Goal: Task Accomplishment & Management: Complete application form

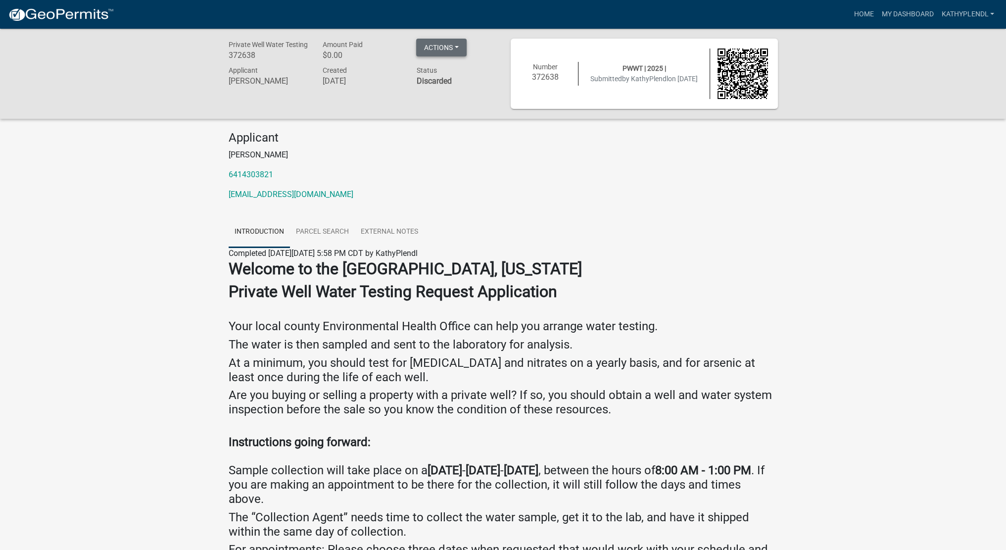
click at [449, 47] on button "Actions" at bounding box center [441, 48] width 50 height 18
click at [449, 47] on div "Actions Printer Friendly" at bounding box center [441, 49] width 50 height 20
click at [449, 47] on button "Actions" at bounding box center [441, 48] width 50 height 18
click at [863, 12] on link "Home" at bounding box center [864, 14] width 28 height 19
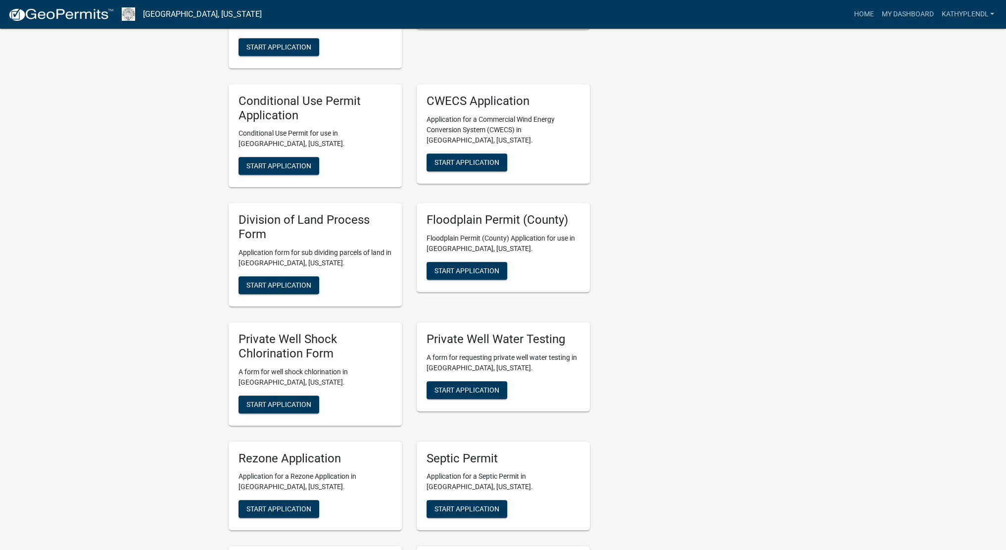
scroll to position [1043, 0]
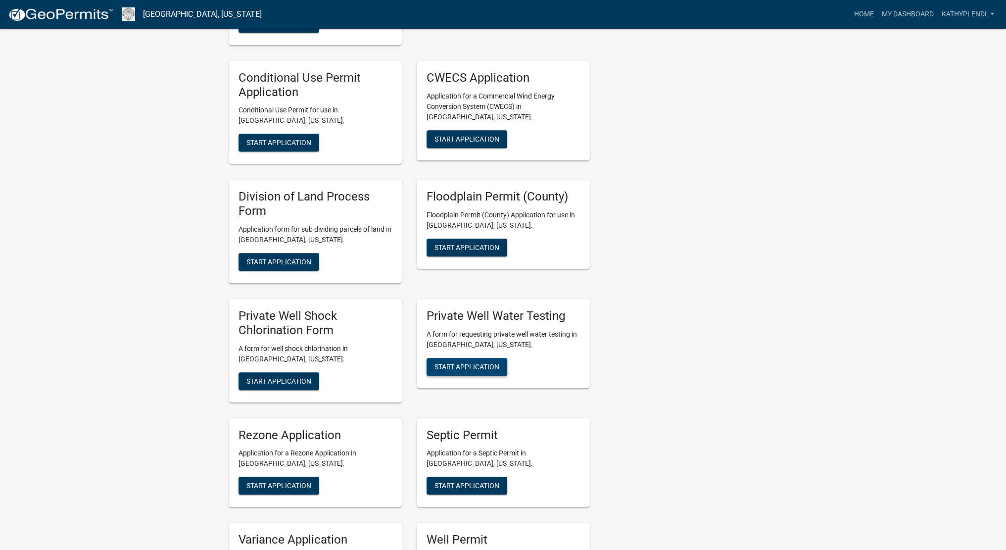
click at [473, 362] on span "Start Application" at bounding box center [466, 366] width 65 height 8
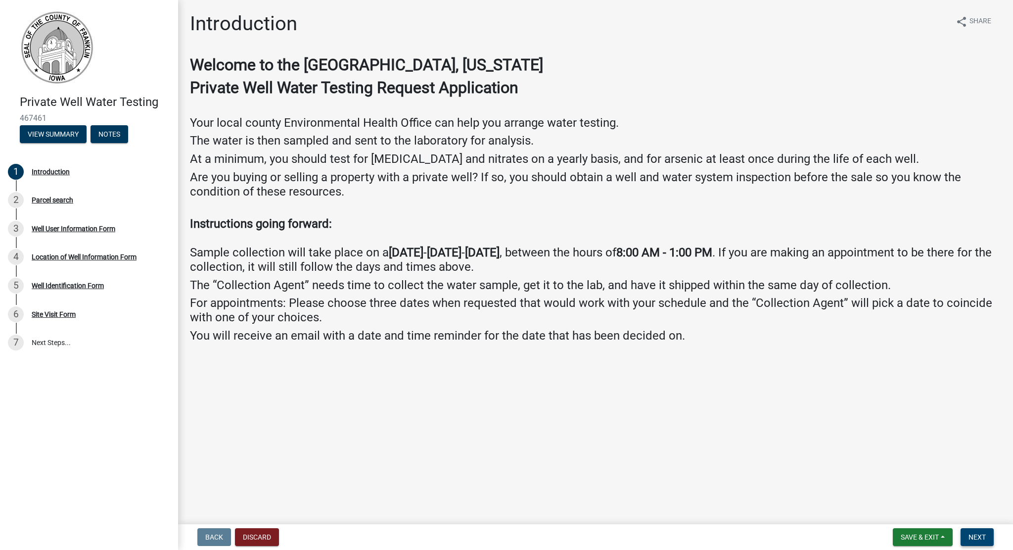
click at [973, 536] on span "Next" at bounding box center [977, 537] width 17 height 8
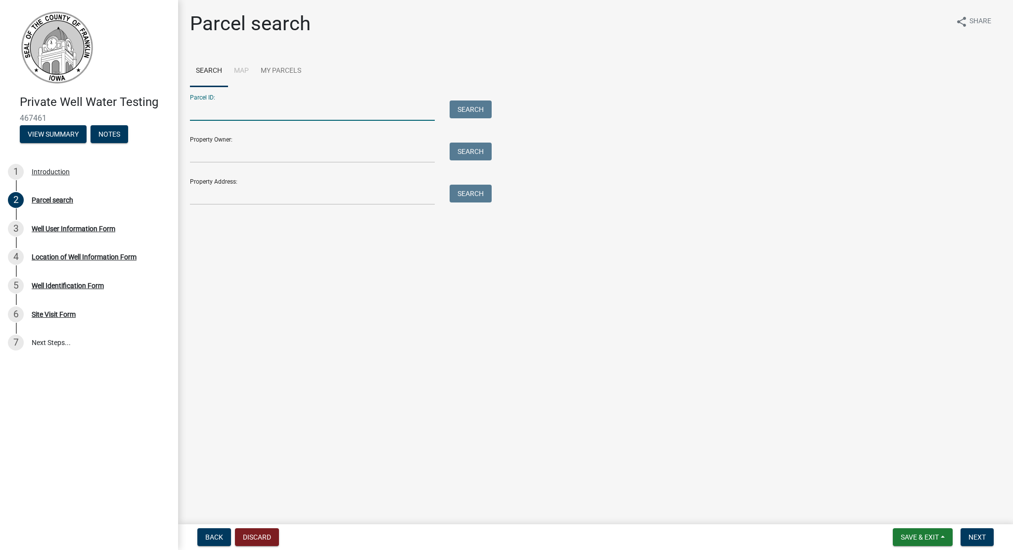
click at [261, 106] on input "Parcel ID:" at bounding box center [312, 110] width 245 height 20
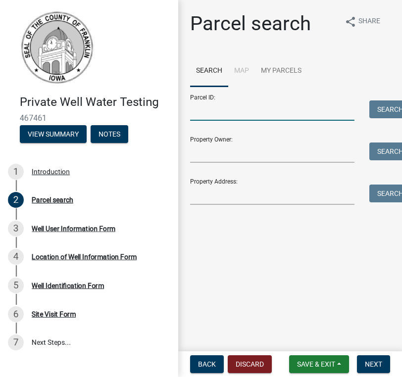
click at [256, 110] on input "Parcel ID:" at bounding box center [272, 110] width 164 height 20
type input "0715352012"
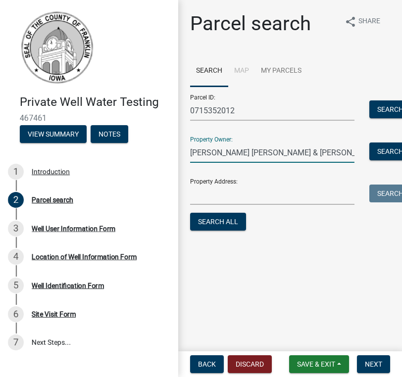
type input "[PERSON_NAME] [PERSON_NAME] & [PERSON_NAME]"
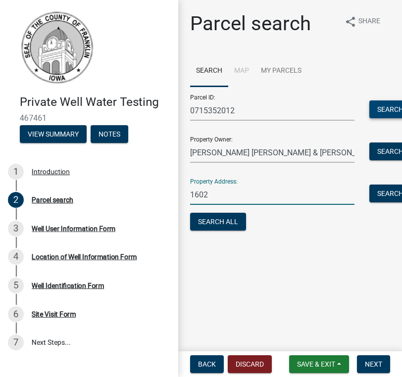
type input "1602"
click at [380, 108] on button "Search" at bounding box center [390, 109] width 42 height 18
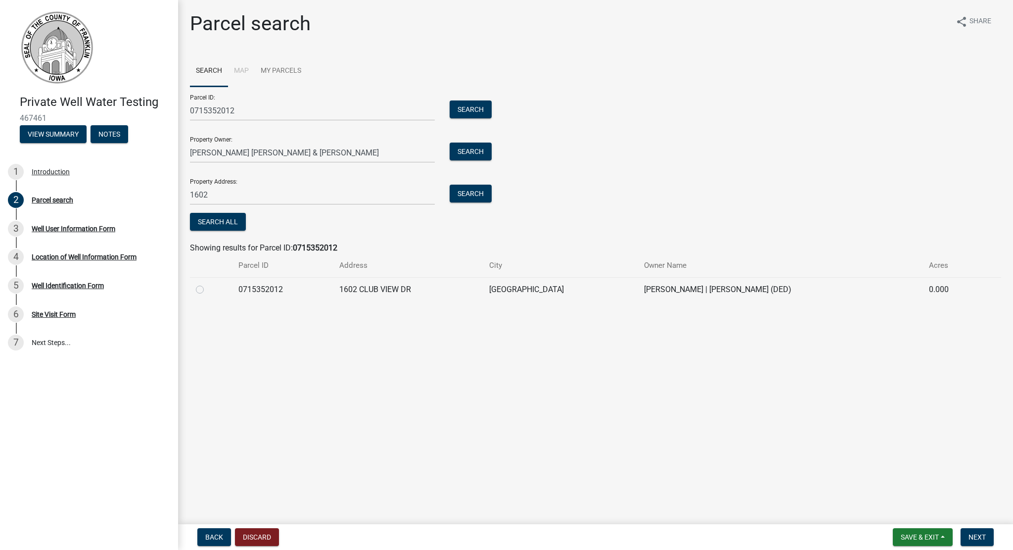
click at [208, 284] on label at bounding box center [208, 284] width 0 height 0
click at [208, 286] on input "radio" at bounding box center [211, 287] width 6 height 6
radio input "true"
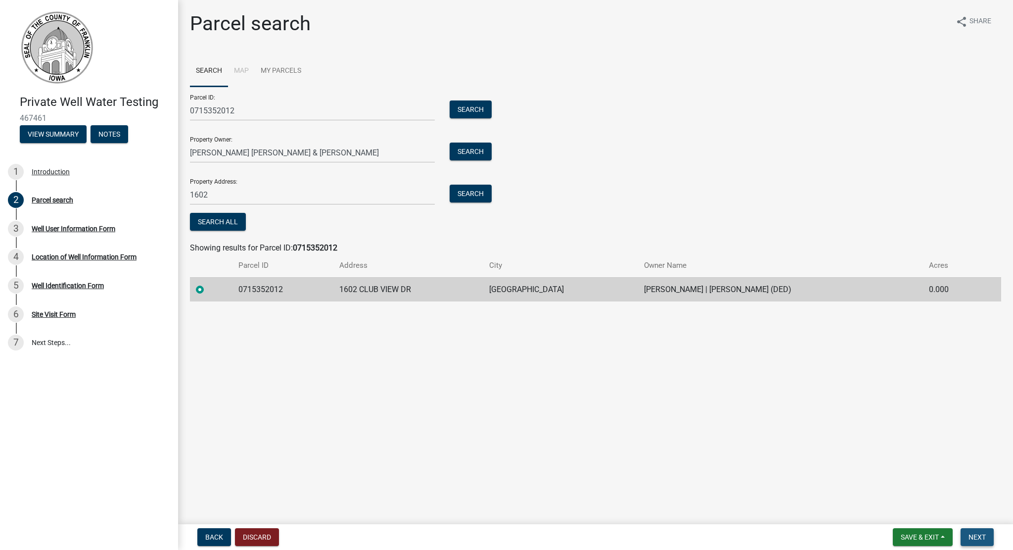
click at [967, 530] on button "Next" at bounding box center [977, 537] width 33 height 18
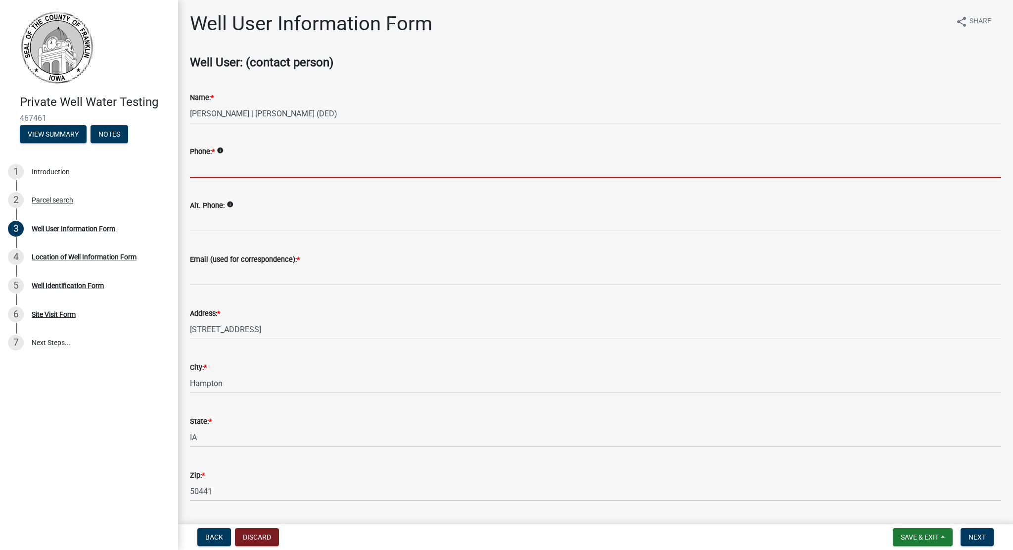
click at [318, 175] on input "Phone: *" at bounding box center [595, 167] width 811 height 20
type input "6414303821"
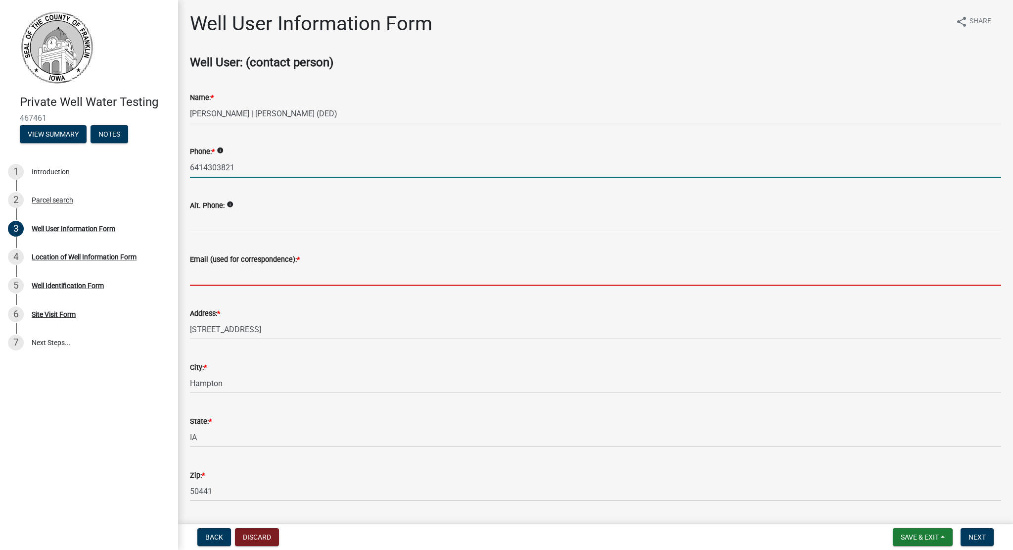
type input "[EMAIL_ADDRESS][DOMAIN_NAME]"
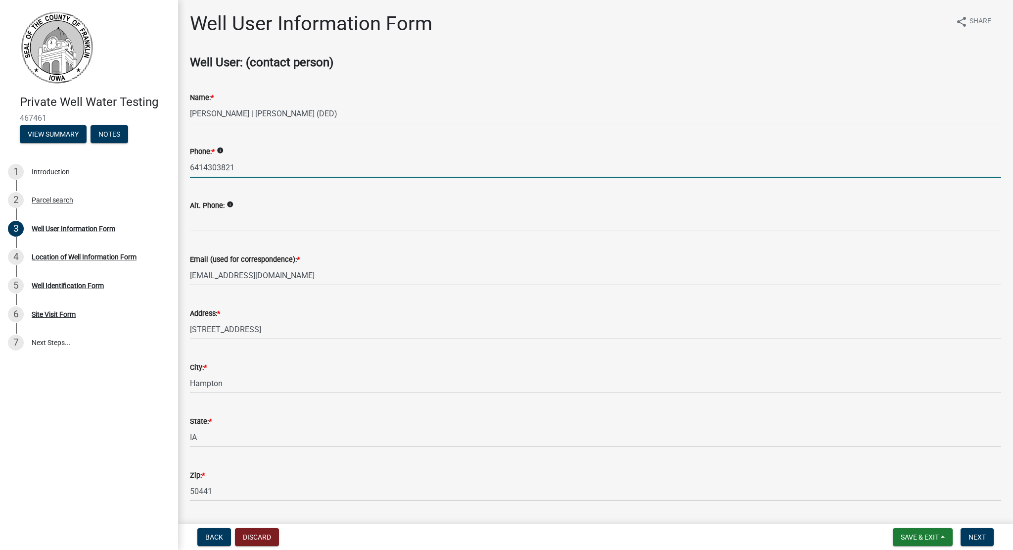
scroll to position [28, 0]
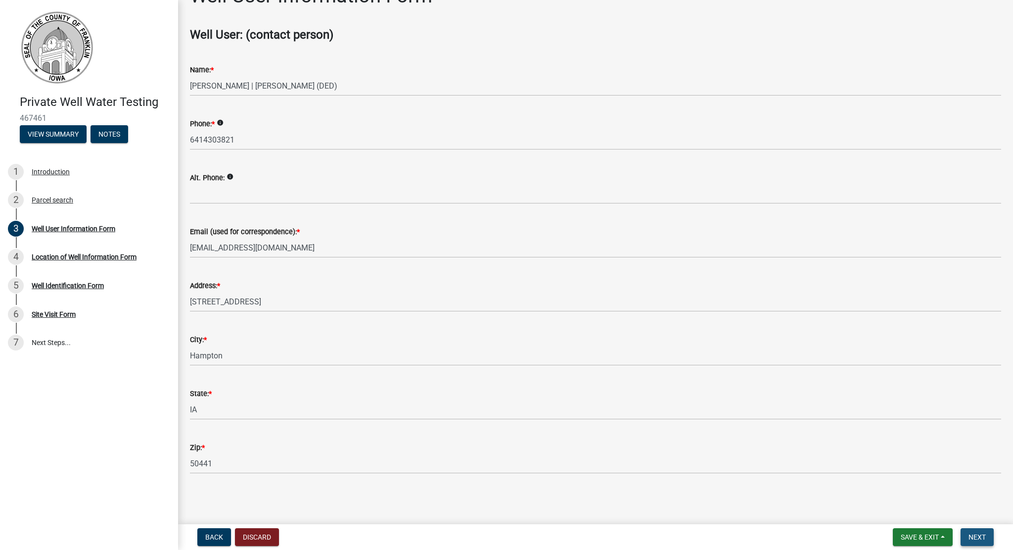
click at [976, 533] on span "Next" at bounding box center [977, 537] width 17 height 8
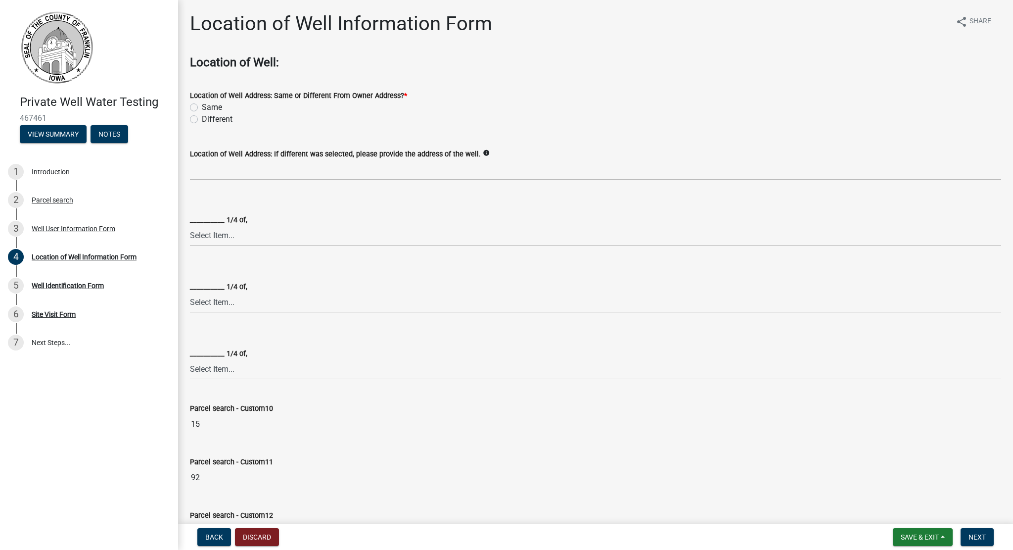
click at [202, 108] on label "Same" at bounding box center [212, 107] width 20 height 12
click at [202, 108] on input "Same" at bounding box center [205, 104] width 6 height 6
radio input "true"
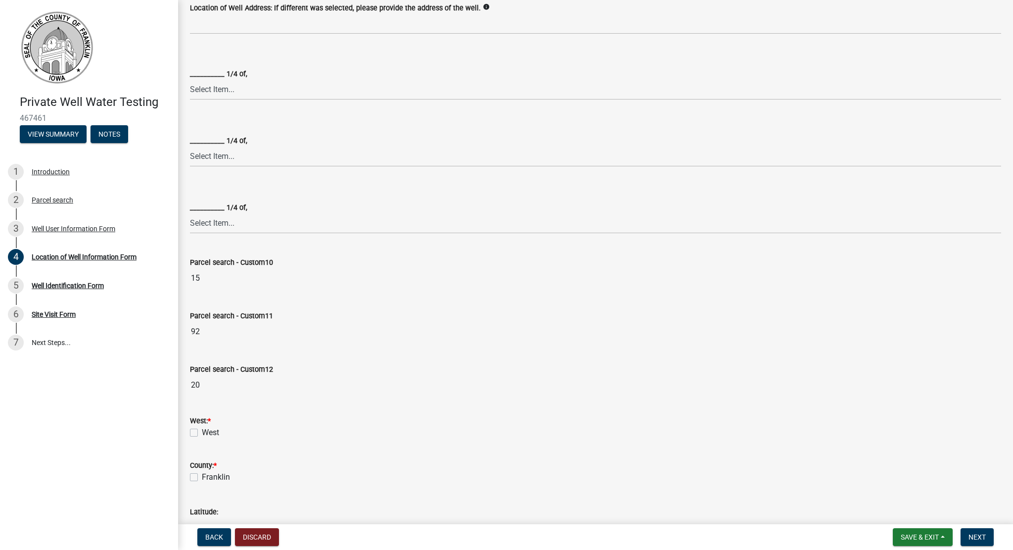
scroll to position [400, 0]
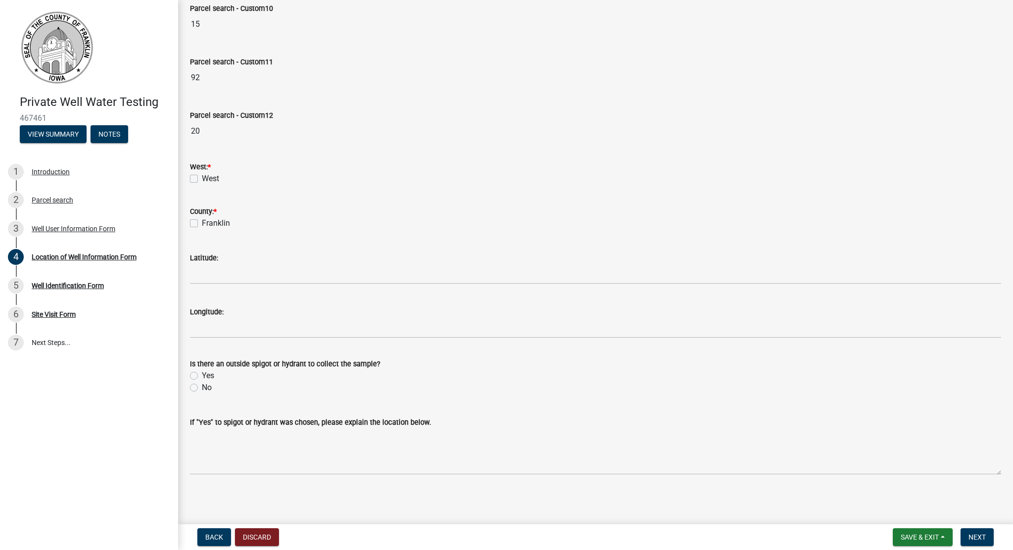
click at [202, 385] on label "No" at bounding box center [207, 387] width 10 height 12
click at [202, 385] on input "No" at bounding box center [205, 384] width 6 height 6
radio input "true"
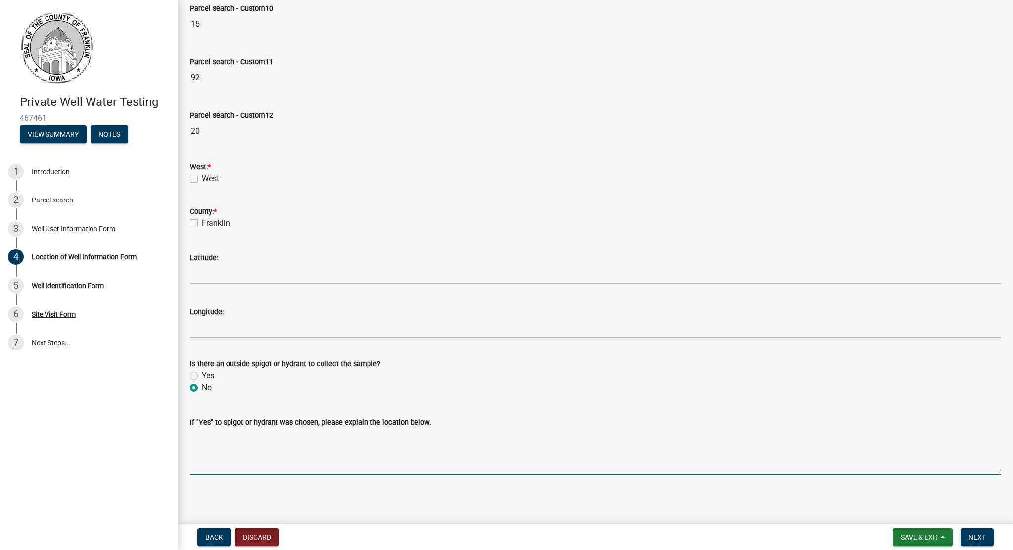
click at [276, 453] on textarea "If "Yes" to spigot or hydrant was chosen, please explain the location below." at bounding box center [595, 451] width 811 height 47
type textarea "i"
type textarea "I'm not sure, the house is vacant though so you can go inside. I have a key at …"
click at [981, 533] on span "Next" at bounding box center [977, 537] width 17 height 8
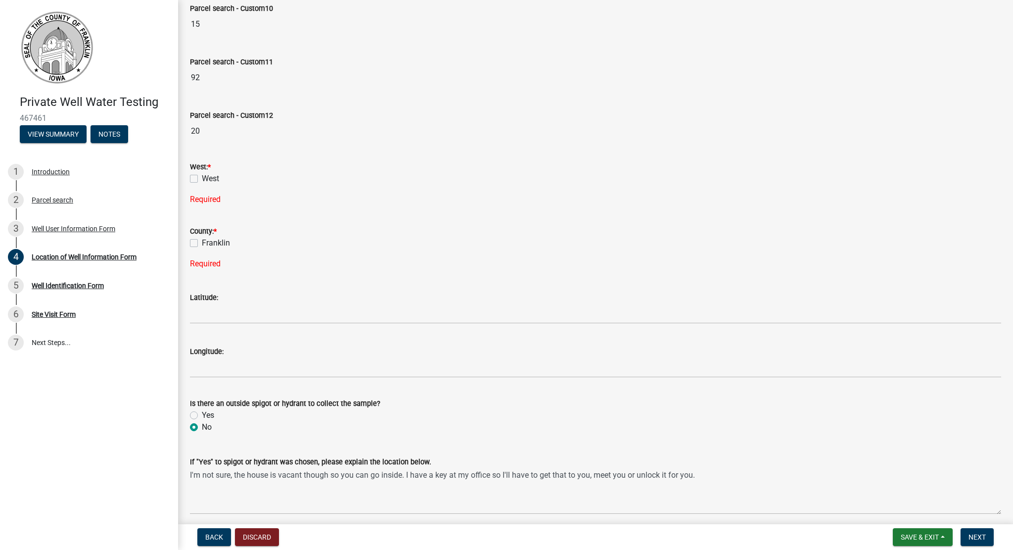
click at [191, 173] on div "West" at bounding box center [595, 179] width 811 height 12
click at [202, 176] on label "West" at bounding box center [210, 179] width 17 height 12
click at [202, 176] on input "West" at bounding box center [205, 176] width 6 height 6
checkbox input "true"
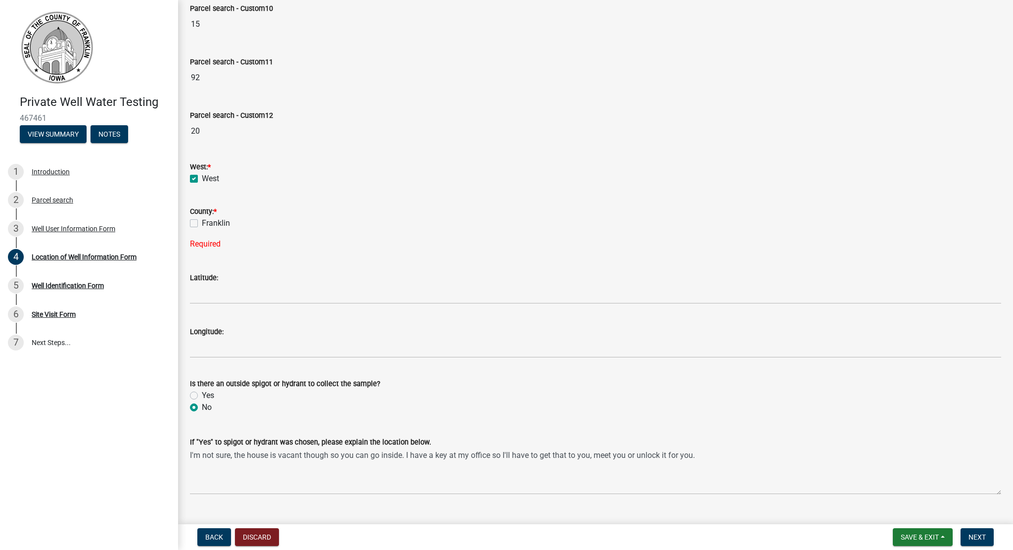
click at [202, 223] on label "Franklin" at bounding box center [216, 223] width 28 height 12
click at [202, 223] on input "Franklin" at bounding box center [205, 220] width 6 height 6
checkbox input "true"
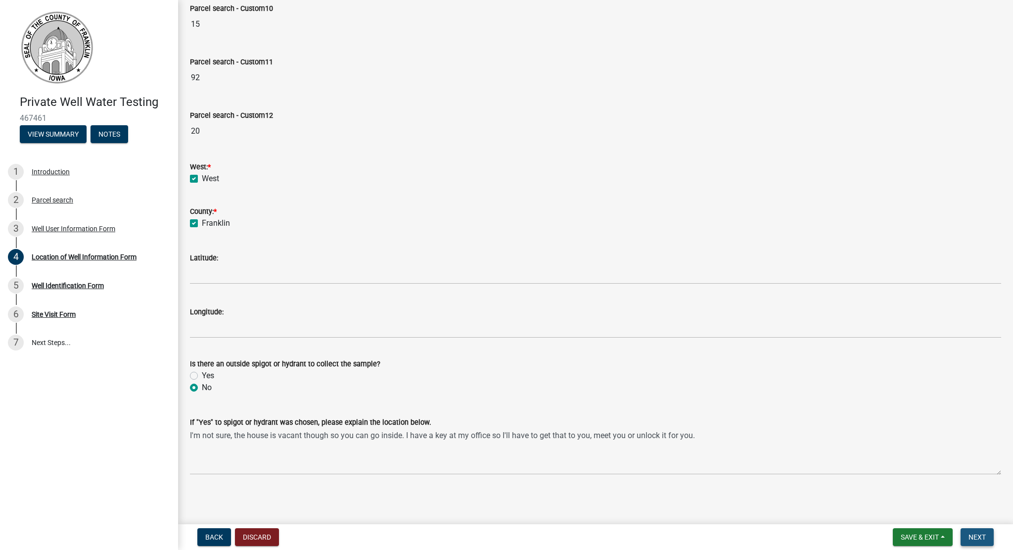
click at [982, 536] on span "Next" at bounding box center [977, 537] width 17 height 8
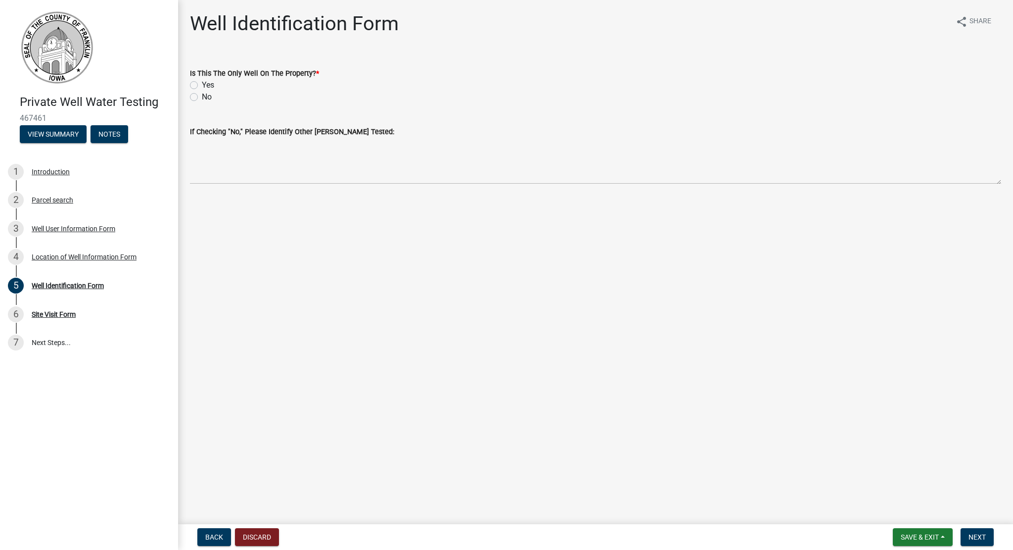
click at [202, 83] on label "Yes" at bounding box center [208, 85] width 12 height 12
click at [202, 83] on input "Yes" at bounding box center [205, 82] width 6 height 6
radio input "true"
click at [977, 539] on span "Next" at bounding box center [977, 537] width 17 height 8
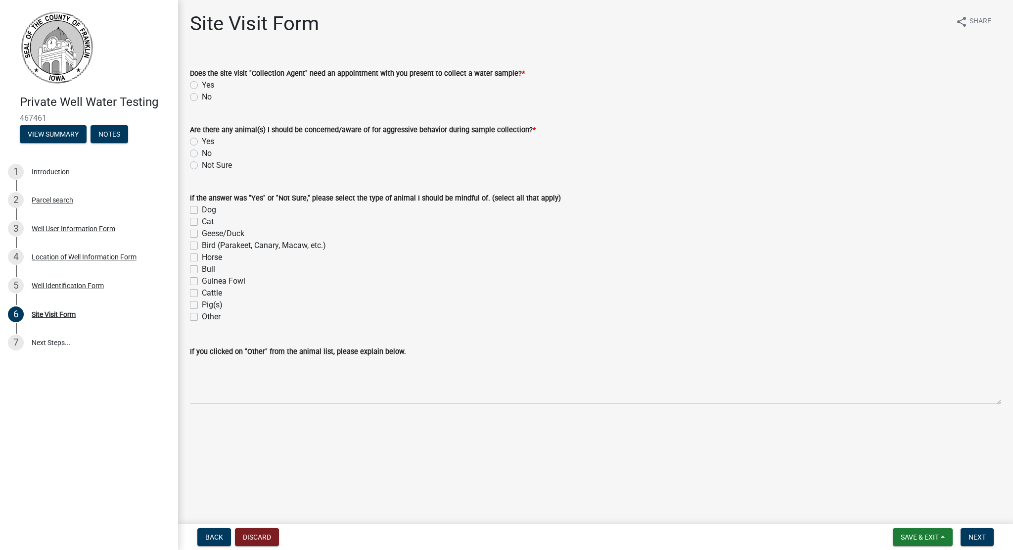
click at [195, 80] on div "Yes" at bounding box center [595, 85] width 811 height 12
click at [202, 84] on label "Yes" at bounding box center [208, 85] width 12 height 12
click at [202, 84] on input "Yes" at bounding box center [205, 82] width 6 height 6
radio input "true"
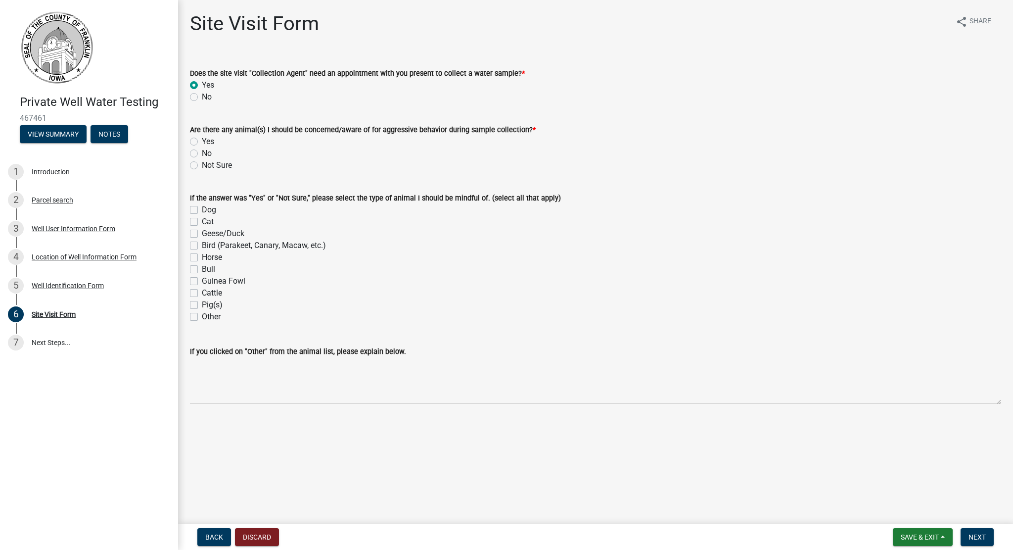
click at [202, 155] on label "No" at bounding box center [207, 153] width 10 height 12
click at [202, 154] on input "No" at bounding box center [205, 150] width 6 height 6
radio input "true"
click at [970, 536] on span "Next" at bounding box center [977, 537] width 17 height 8
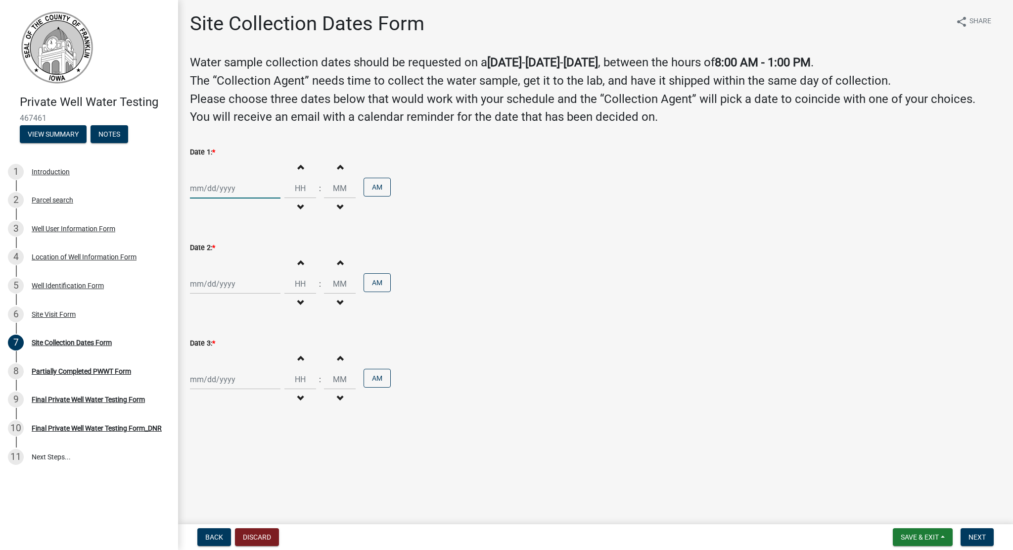
click at [224, 195] on div at bounding box center [235, 188] width 91 height 20
select select "8"
select select "2025"
click at [214, 302] on div "26" at bounding box center [216, 304] width 16 height 16
type input "[DATE]"
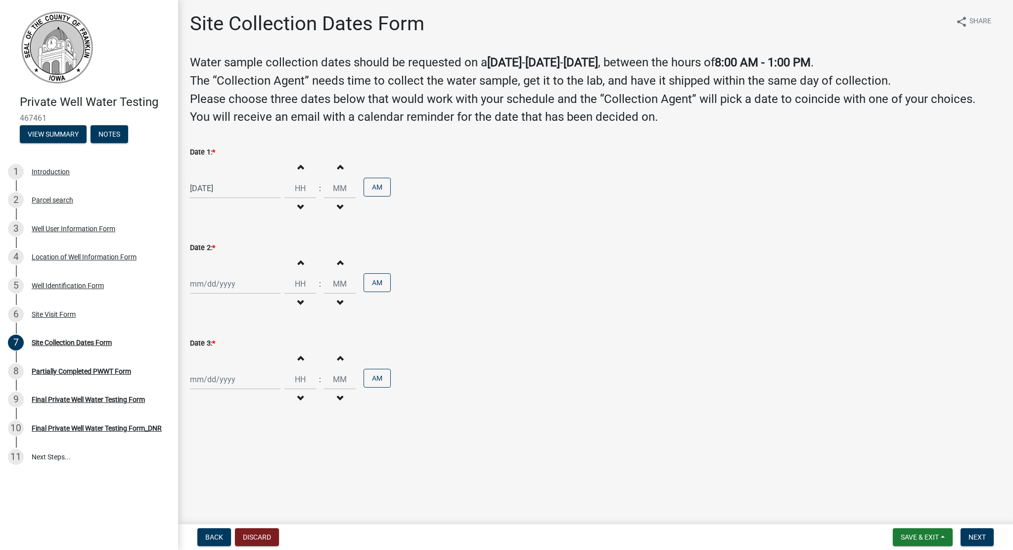
select select "8"
select select "2025"
click at [216, 283] on div "[PERSON_NAME] Feb Mar Apr [PERSON_NAME][DATE] Oct Nov [DATE] 1526 1527 1528 152…" at bounding box center [235, 284] width 91 height 20
click at [229, 399] on div "27" at bounding box center [232, 400] width 16 height 16
type input "[DATE]"
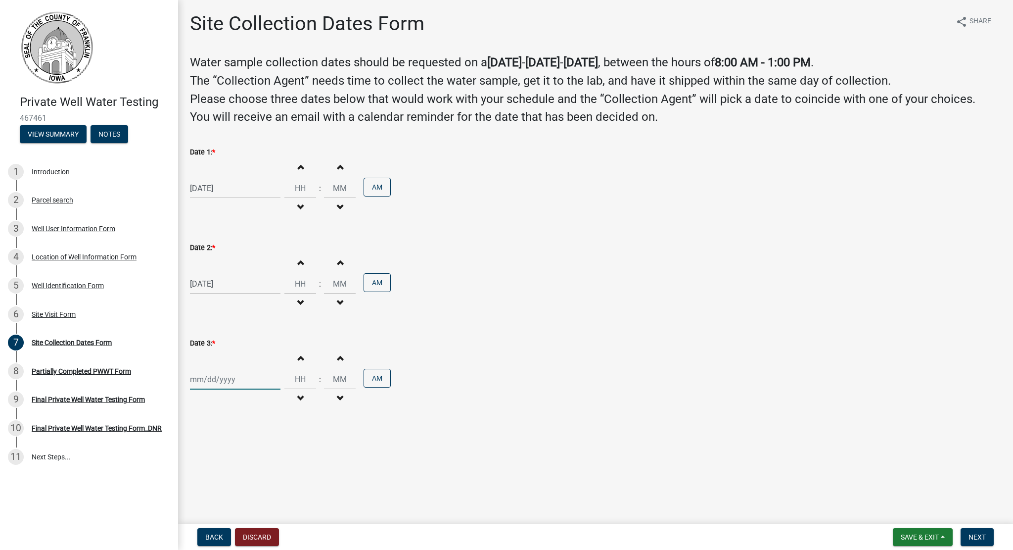
click at [208, 381] on div at bounding box center [235, 379] width 91 height 20
select select "8"
select select "2025"
click at [247, 341] on div "28" at bounding box center [247, 342] width 16 height 16
type input "[DATE]"
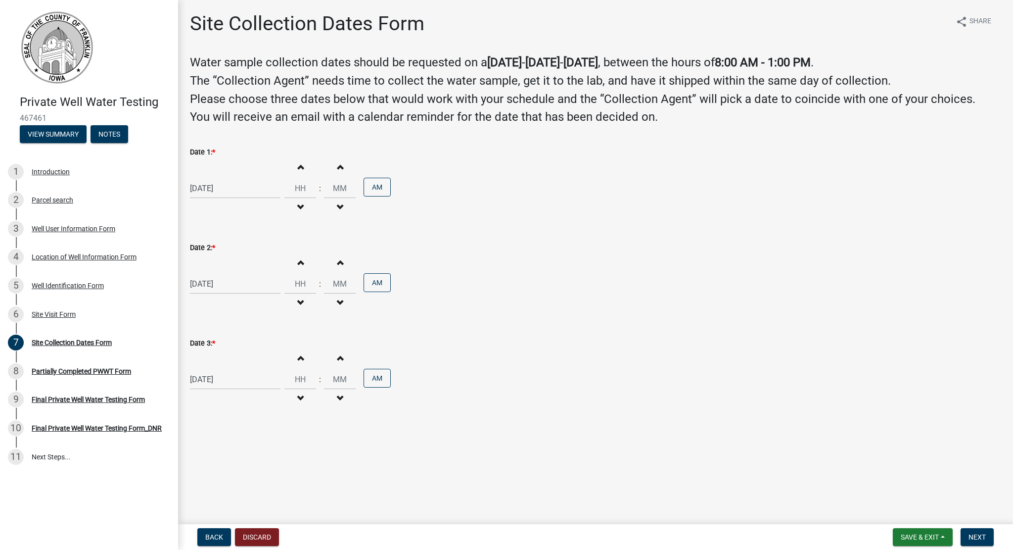
click at [247, 341] on div "Date 3: *" at bounding box center [595, 343] width 811 height 12
click at [653, 377] on div "[DATE] Increment hours Decrement hours : Increment minutes Decrement minutes AM" at bounding box center [595, 379] width 811 height 61
click at [977, 535] on span "Next" at bounding box center [977, 537] width 17 height 8
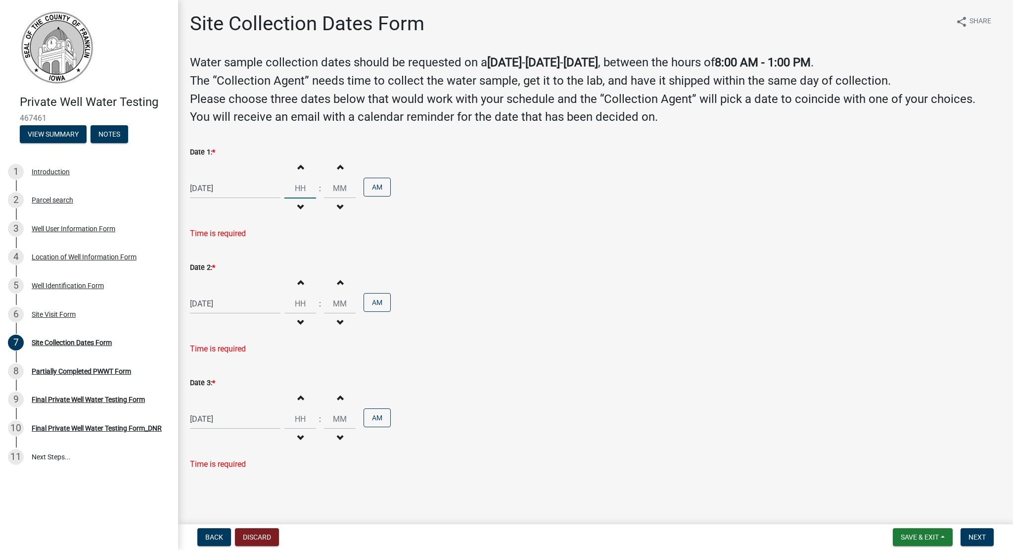
click at [296, 186] on input "Hours" at bounding box center [301, 188] width 32 height 20
click at [298, 170] on span "button" at bounding box center [300, 167] width 5 height 8
type input "01"
type input "00"
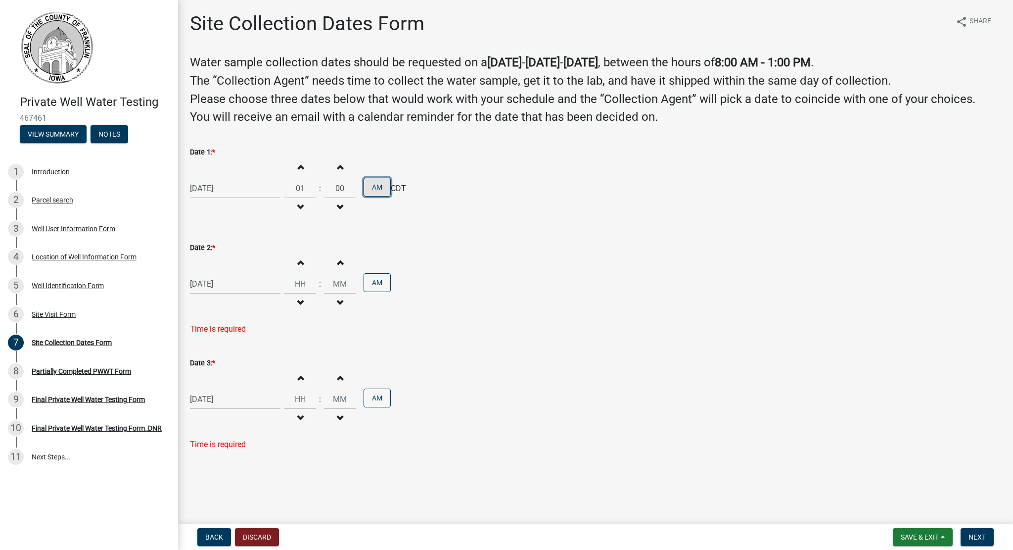
click at [369, 183] on button "AM" at bounding box center [377, 187] width 27 height 19
click at [298, 209] on span "button" at bounding box center [300, 207] width 5 height 8
type input "10"
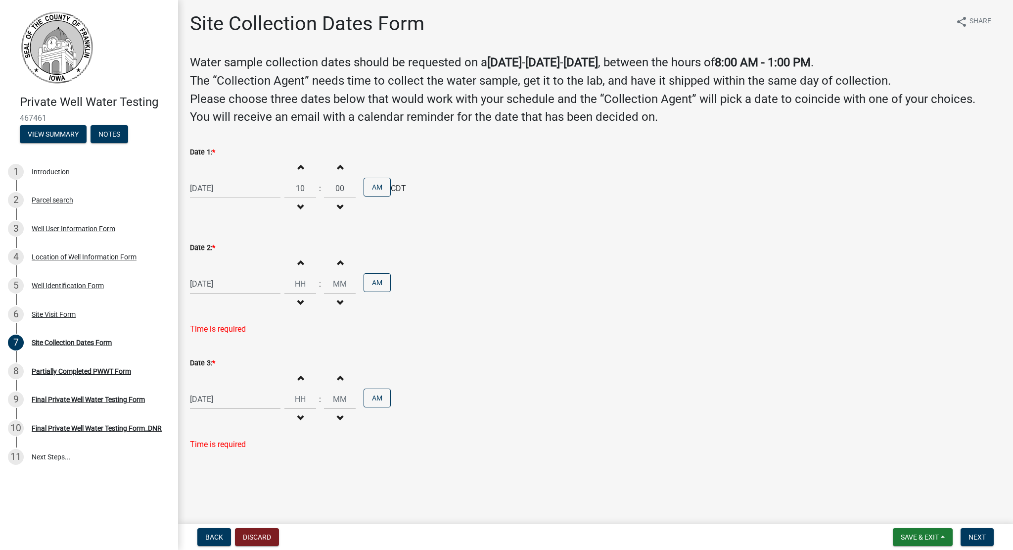
click at [295, 297] on button "Decrement hours" at bounding box center [300, 303] width 21 height 18
type input "11"
type input "00"
click at [295, 297] on button "Decrement hours" at bounding box center [300, 303] width 21 height 18
type input "10"
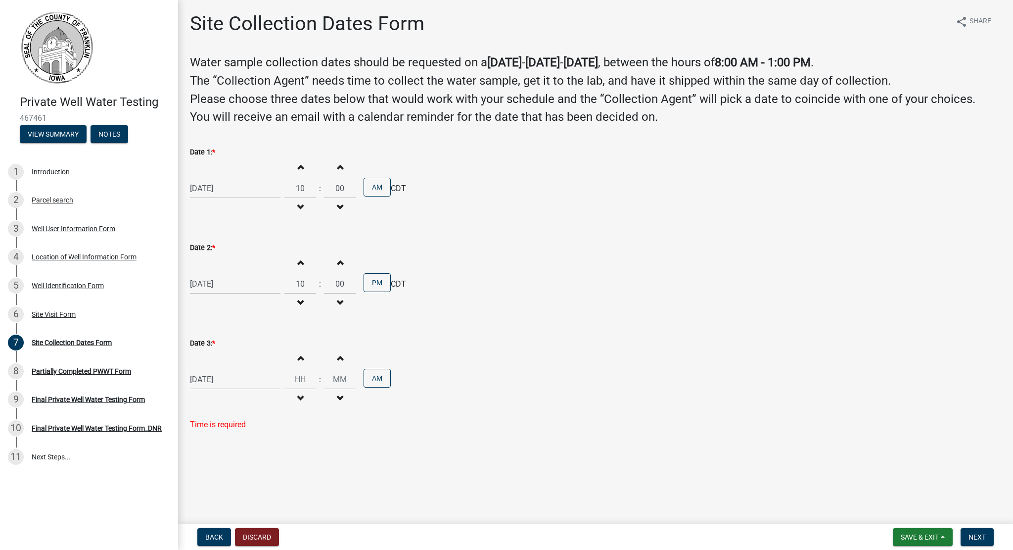
click at [298, 397] on span "button" at bounding box center [300, 398] width 5 height 8
type input "11"
type input "00"
click at [298, 397] on span "button" at bounding box center [300, 398] width 5 height 8
type input "10"
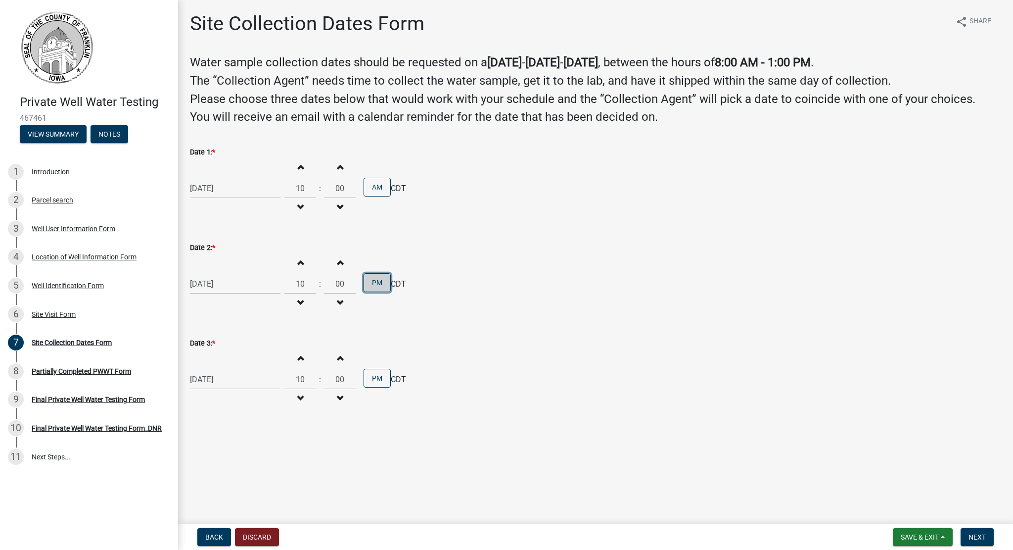
click at [368, 281] on button "PM" at bounding box center [377, 282] width 27 height 19
click at [366, 383] on button "PM" at bounding box center [377, 378] width 27 height 19
click at [982, 538] on span "Next" at bounding box center [977, 537] width 17 height 8
